Goal: Transaction & Acquisition: Purchase product/service

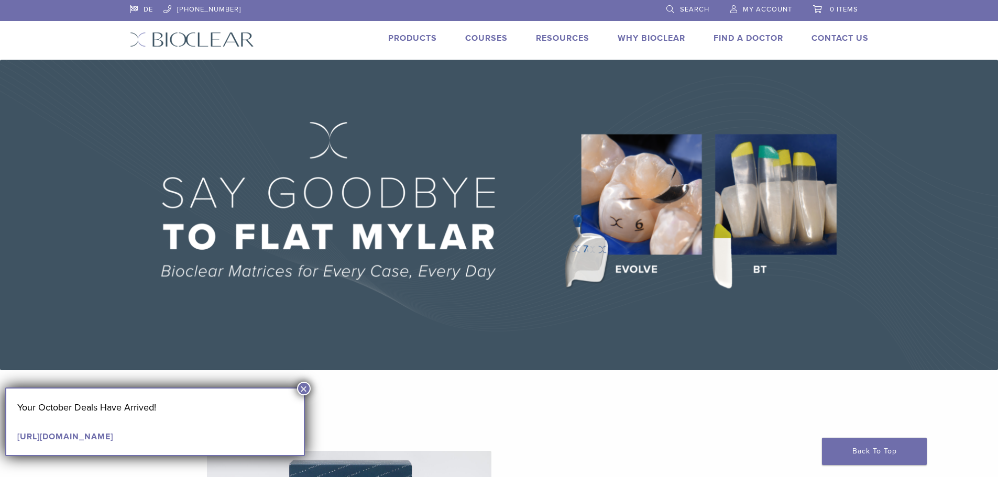
click at [304, 388] on button "×" at bounding box center [304, 389] width 14 height 14
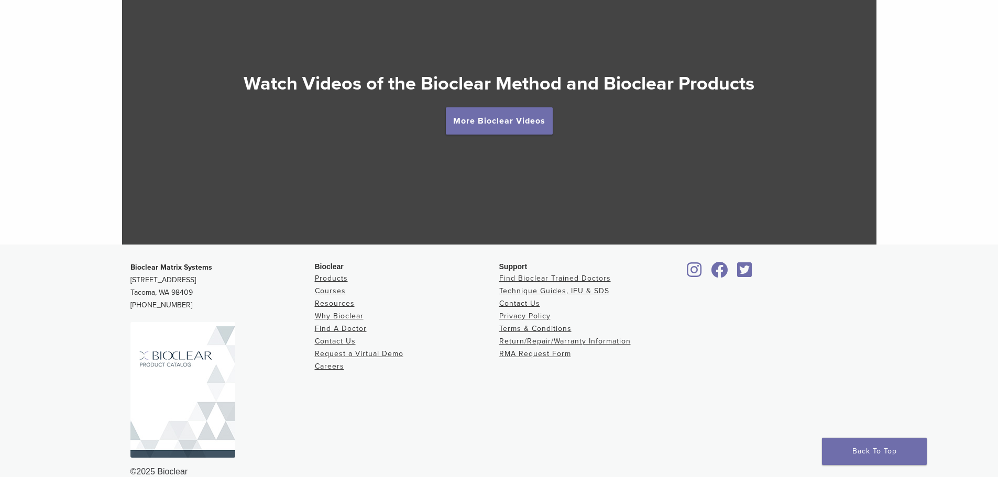
scroll to position [2004, 0]
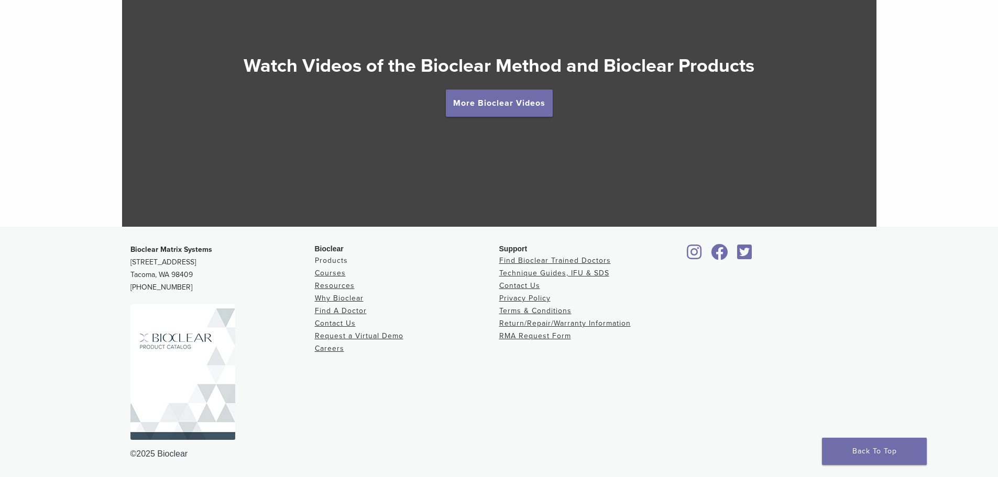
click at [341, 260] on link "Products" at bounding box center [331, 260] width 33 height 9
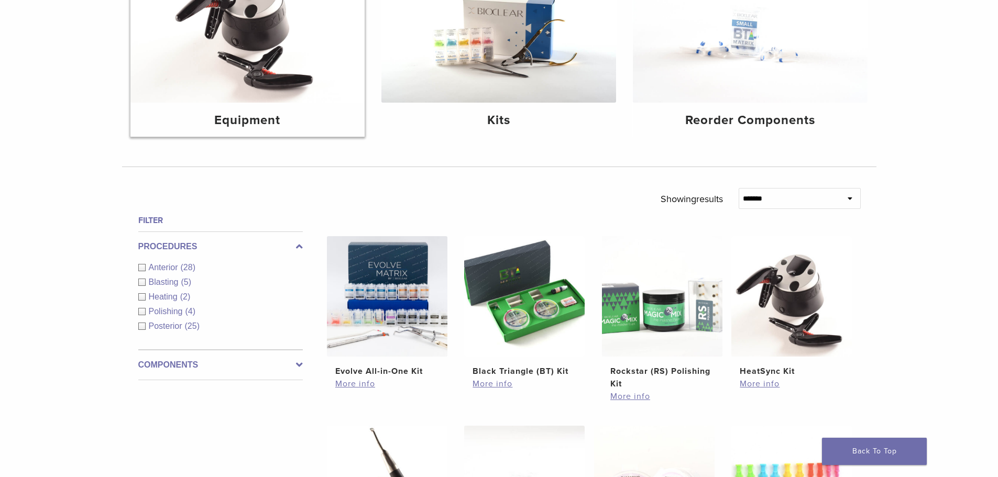
scroll to position [210, 0]
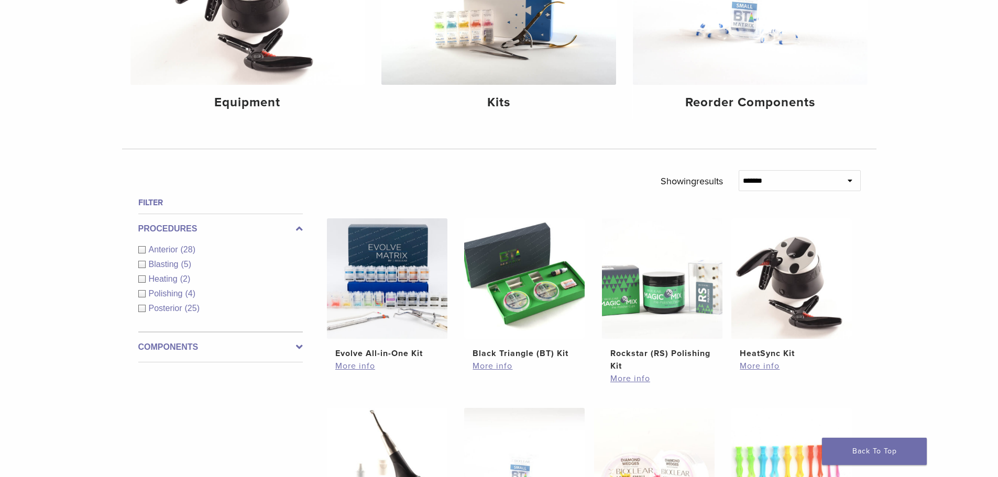
click at [177, 250] on span "Anterior" at bounding box center [165, 249] width 32 height 9
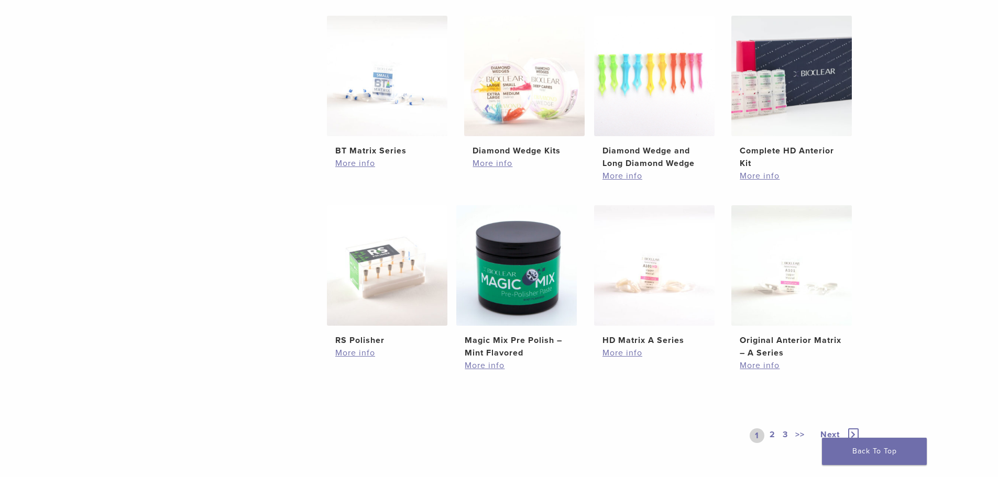
scroll to position [611, 0]
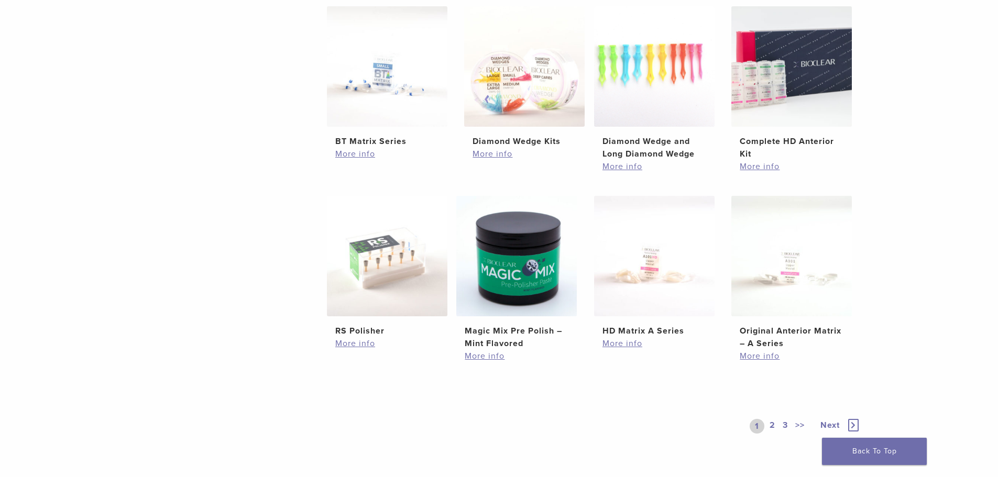
click at [771, 423] on link "2" at bounding box center [773, 426] width 10 height 15
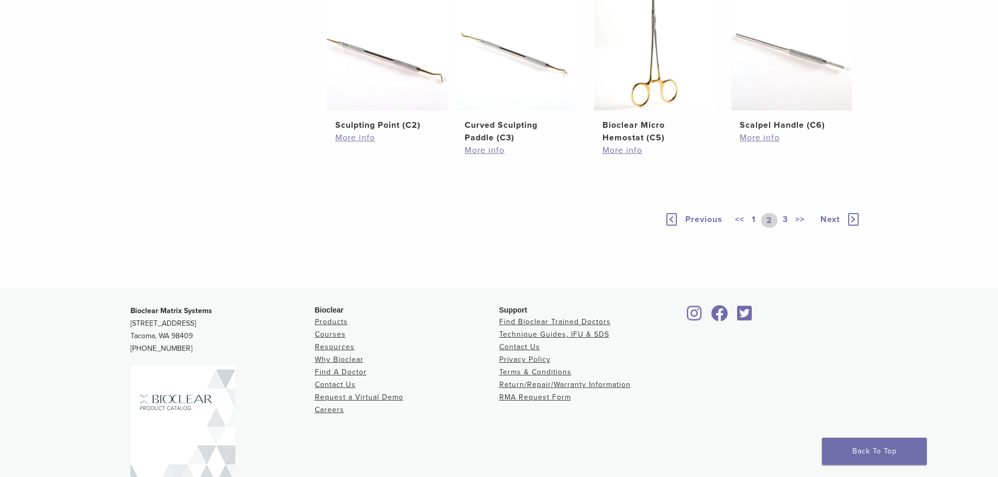
scroll to position [698, 0]
click at [782, 226] on link "3" at bounding box center [785, 219] width 9 height 15
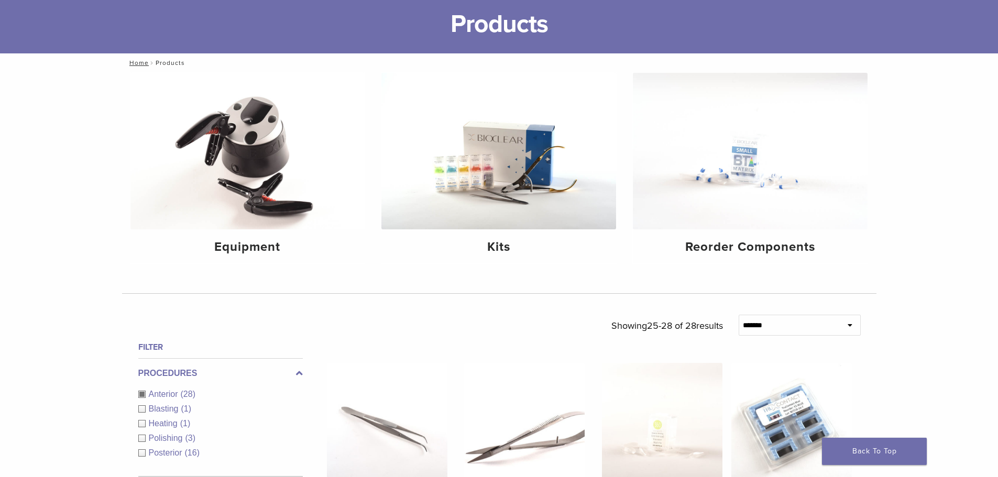
scroll to position [63, 0]
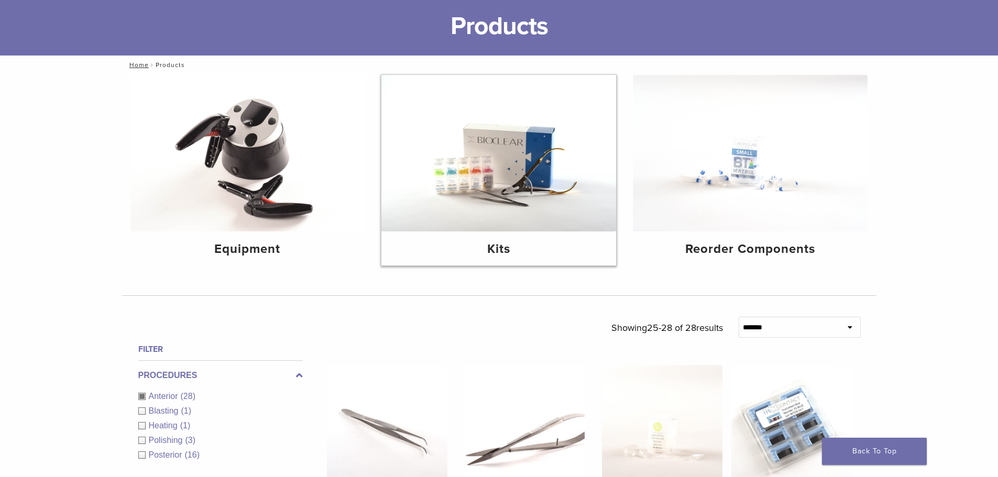
click at [501, 200] on img at bounding box center [498, 153] width 235 height 157
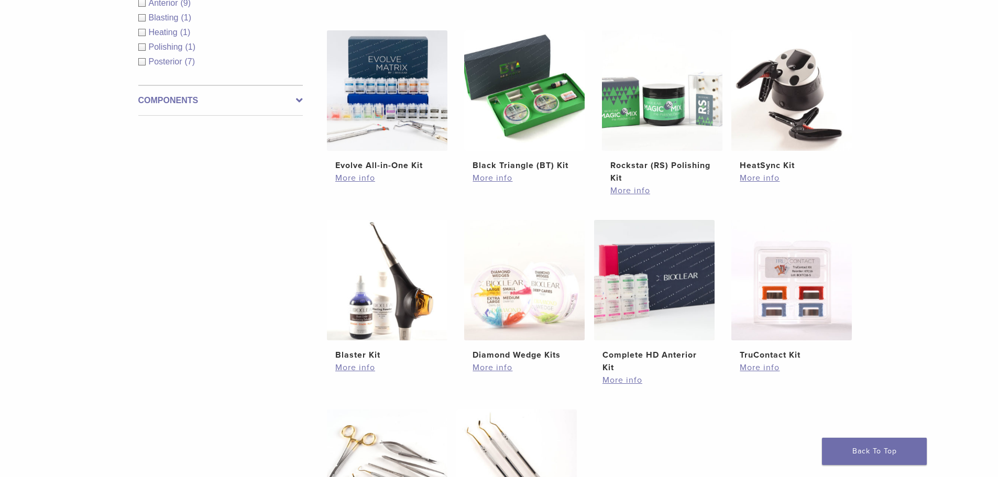
scroll to position [210, 0]
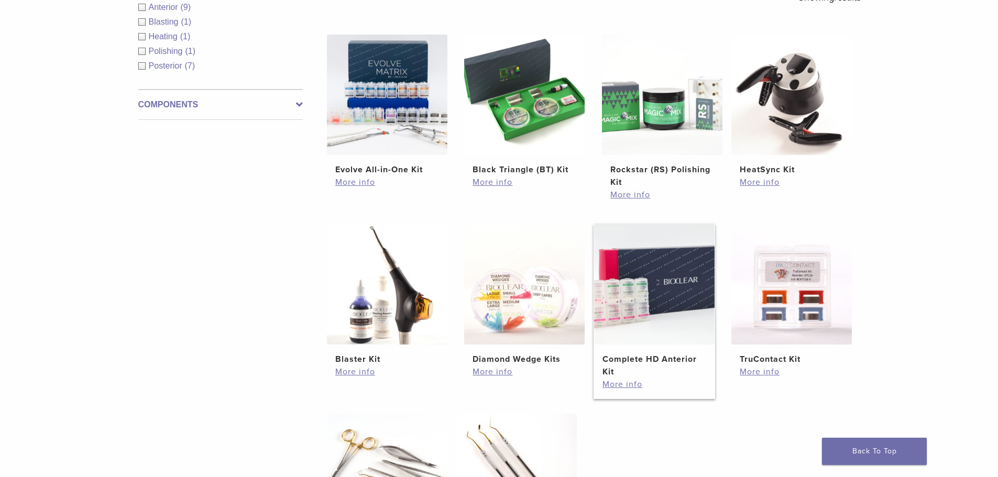
click at [662, 277] on img at bounding box center [654, 284] width 121 height 121
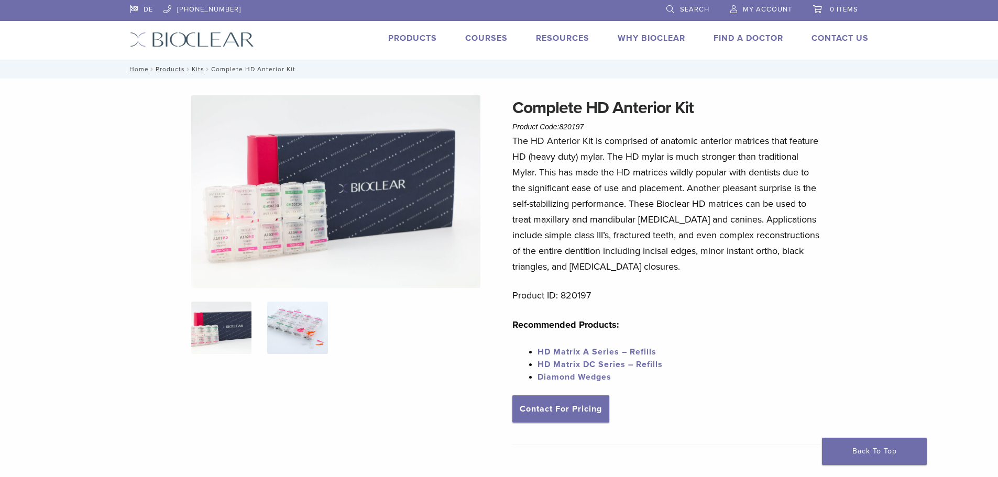
click at [301, 323] on img at bounding box center [297, 328] width 60 height 52
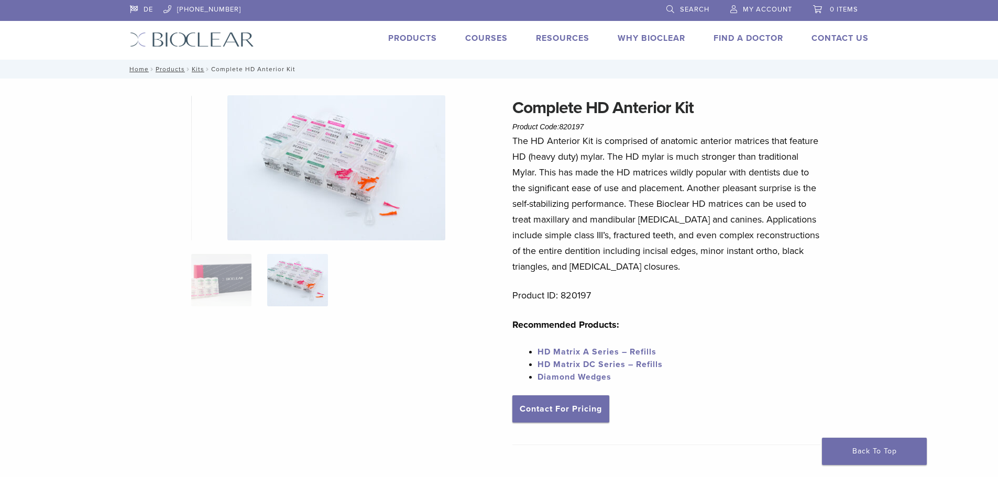
click at [332, 181] on img at bounding box center [336, 167] width 218 height 145
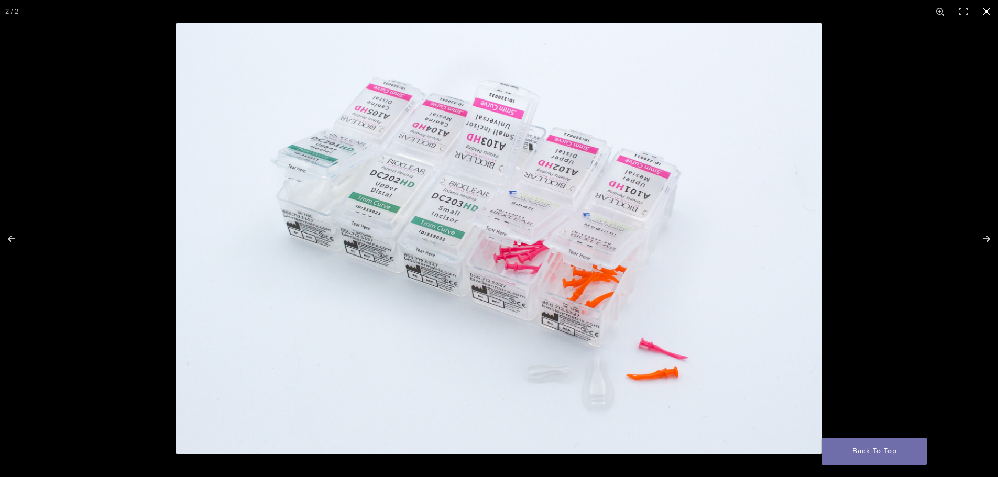
click at [985, 13] on button "Close (Esc)" at bounding box center [986, 11] width 23 height 23
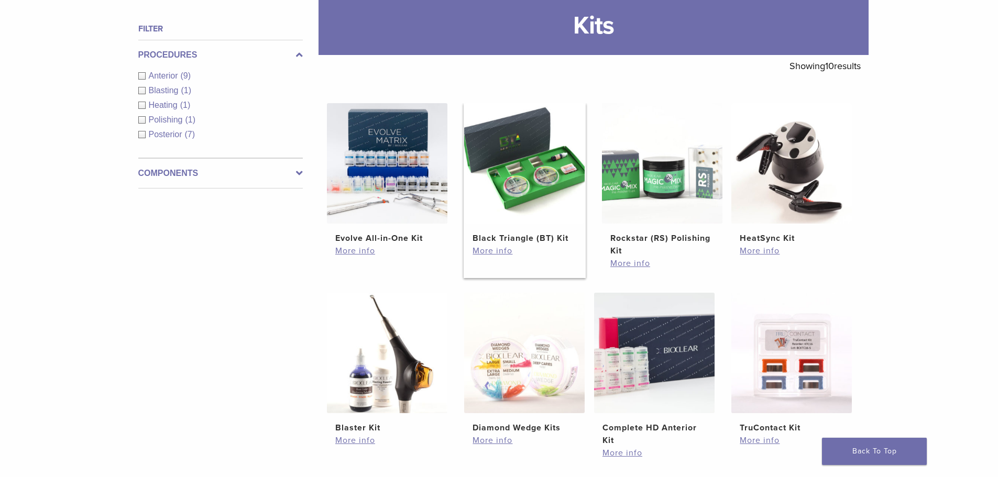
scroll to position [135, 0]
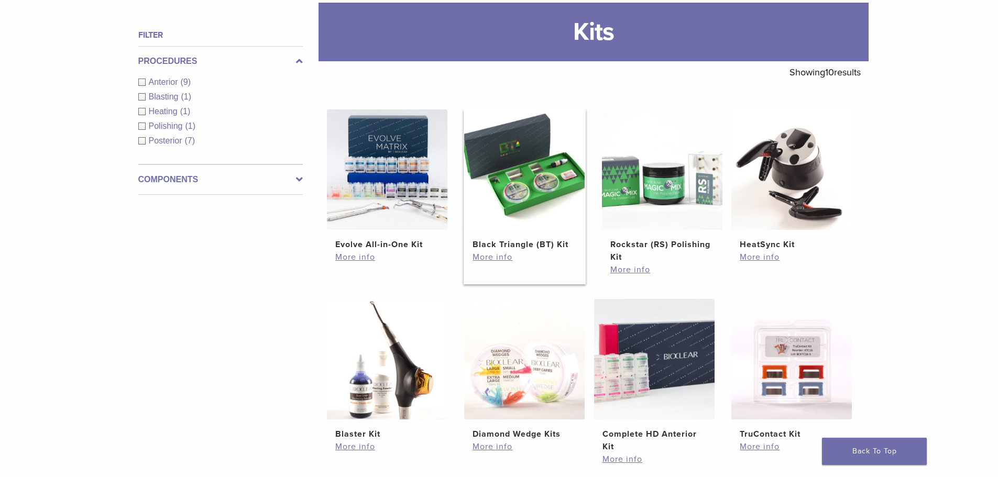
click at [522, 166] on img at bounding box center [524, 170] width 121 height 121
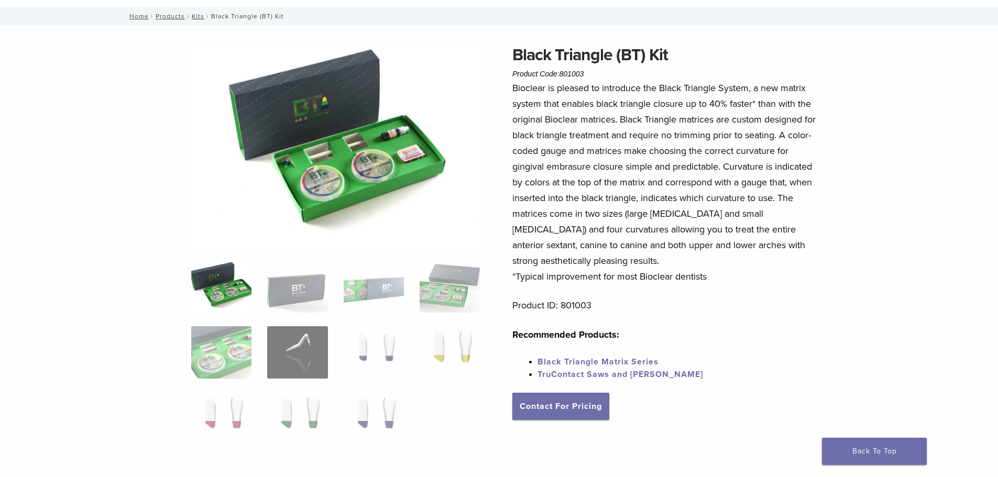
scroll to position [52, 0]
click at [235, 293] on img at bounding box center [221, 287] width 60 height 52
click at [351, 157] on img at bounding box center [335, 145] width 289 height 204
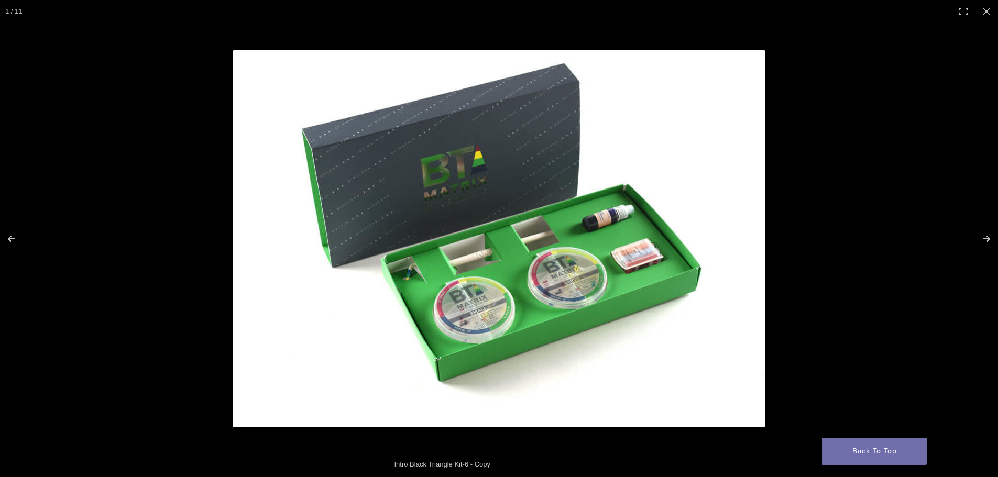
click at [586, 236] on img "Full screen image" at bounding box center [499, 238] width 533 height 377
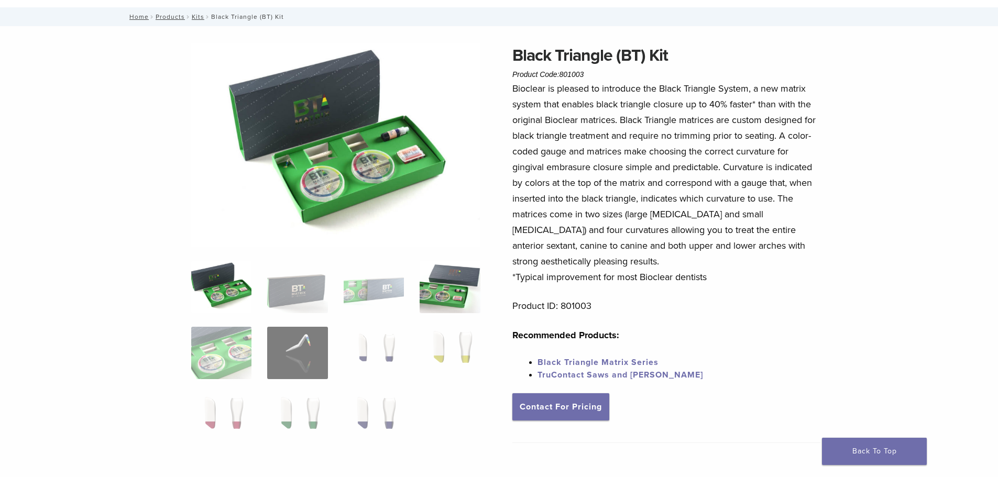
click at [435, 293] on img at bounding box center [450, 287] width 60 height 52
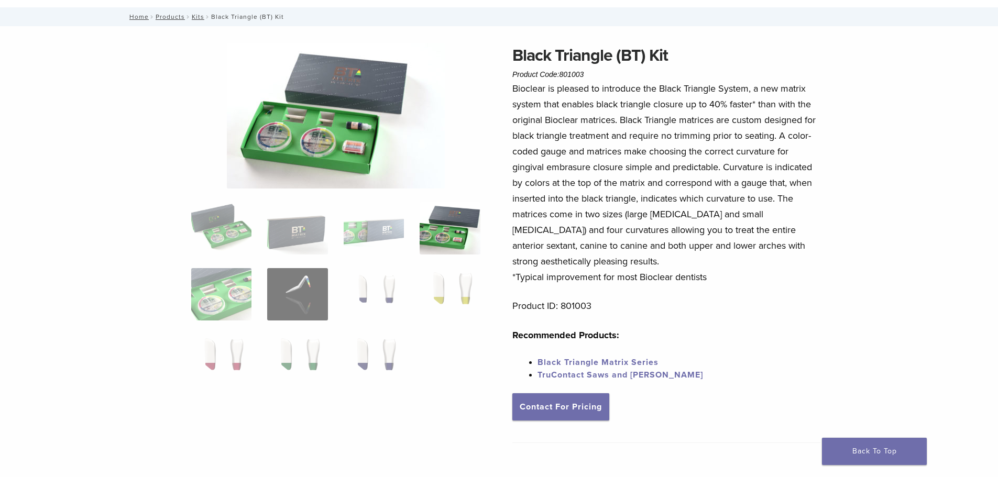
click at [350, 134] on img at bounding box center [336, 116] width 218 height 146
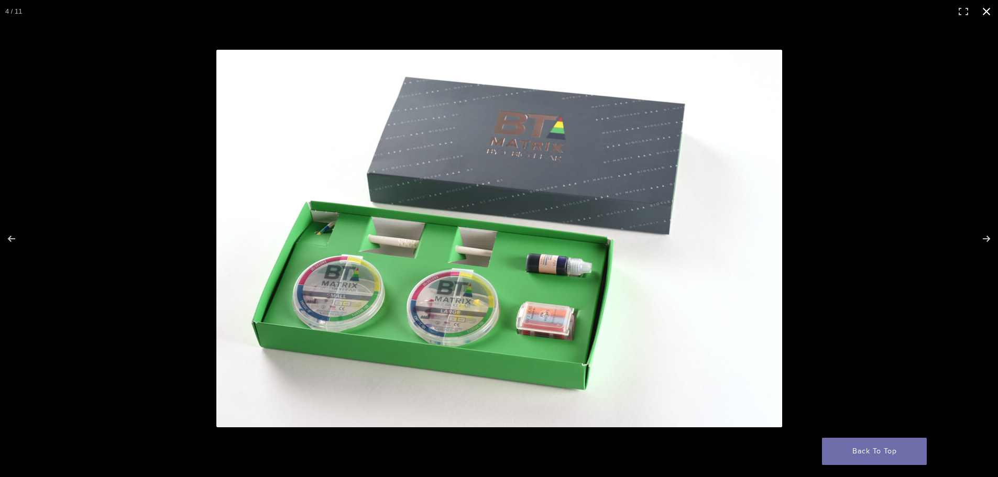
click at [986, 10] on button "Close (Esc)" at bounding box center [986, 11] width 23 height 23
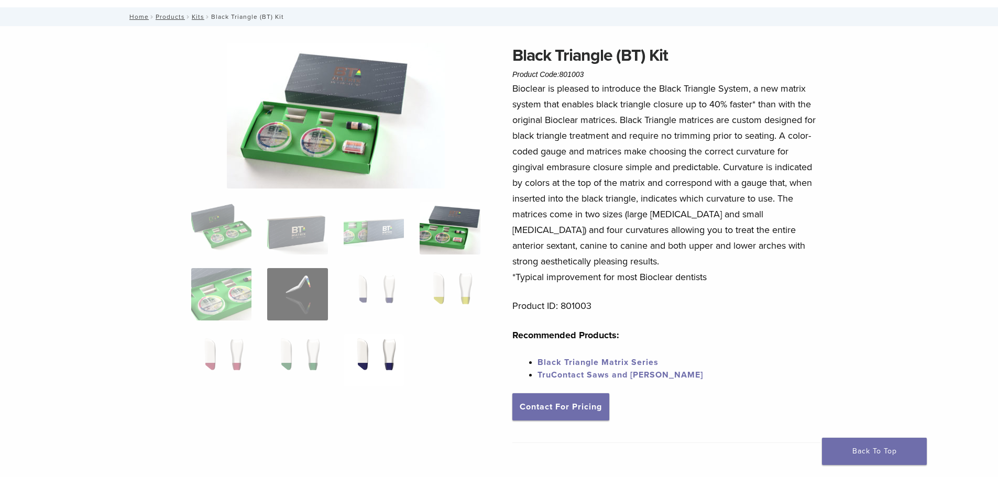
click at [370, 353] on img at bounding box center [374, 360] width 60 height 52
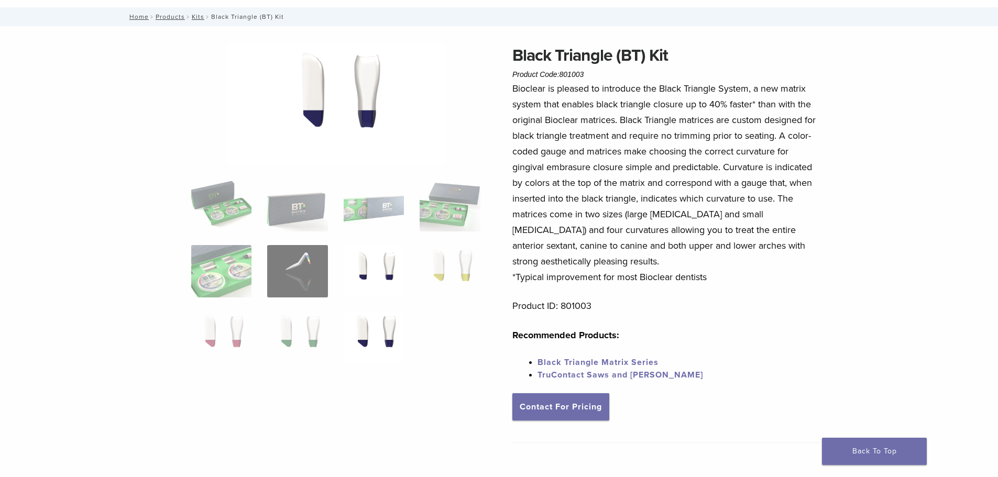
click at [377, 265] on img at bounding box center [374, 271] width 60 height 52
click at [438, 266] on img at bounding box center [450, 271] width 60 height 52
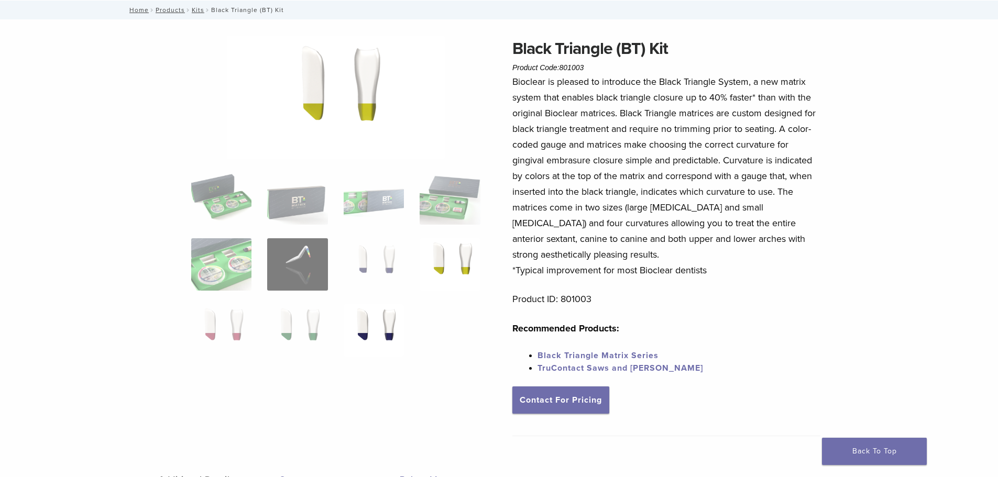
scroll to position [0, 0]
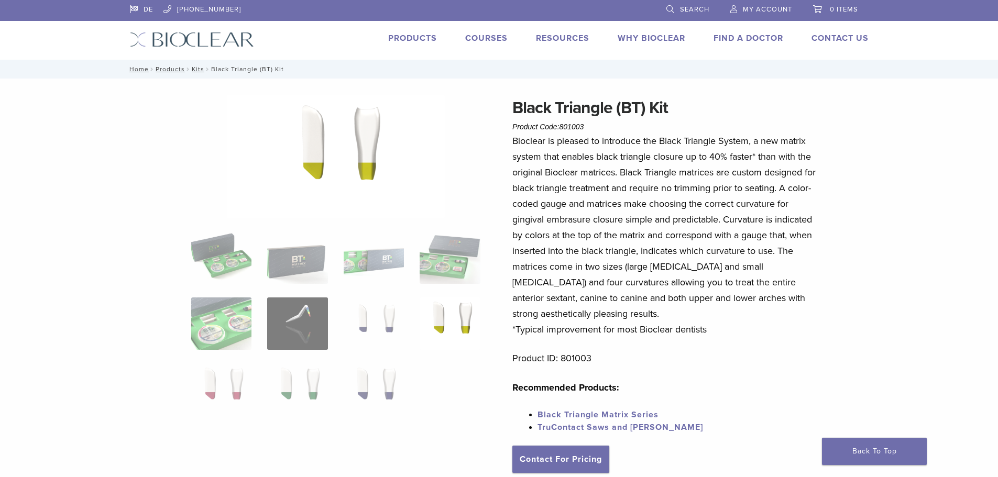
click at [191, 58] on div "DE [PHONE_NUMBER] Search My Account 0 items Cart No products in the cart. Back …" at bounding box center [499, 30] width 755 height 60
